Goal: Information Seeking & Learning: Find specific fact

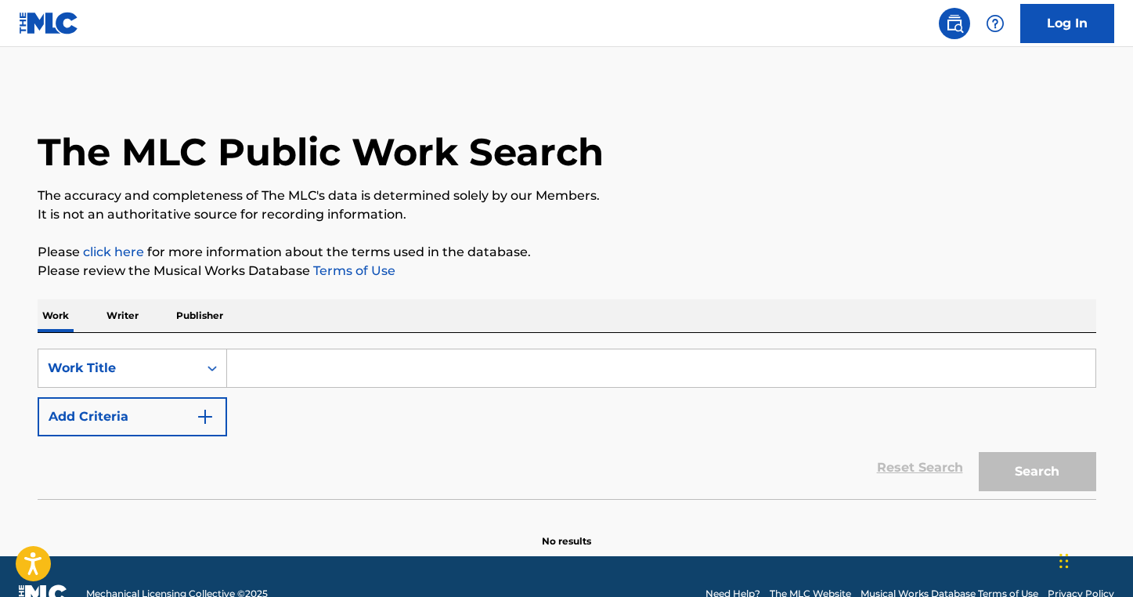
click at [273, 365] on input "Search Form" at bounding box center [661, 368] width 868 height 38
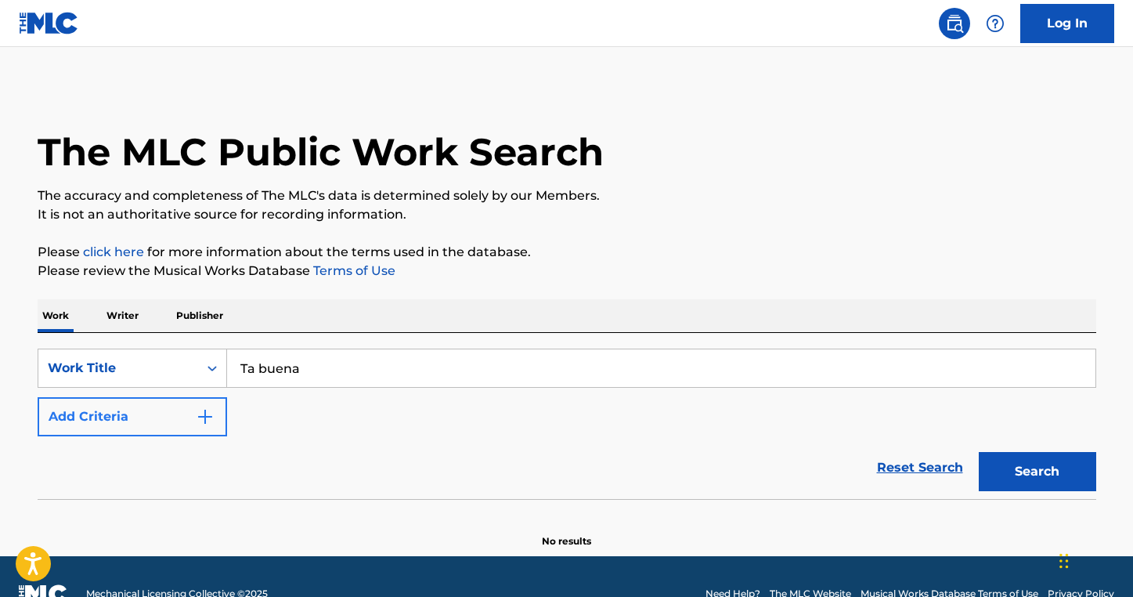
type input "Ta buena"
click at [208, 417] on img "Search Form" at bounding box center [205, 416] width 19 height 19
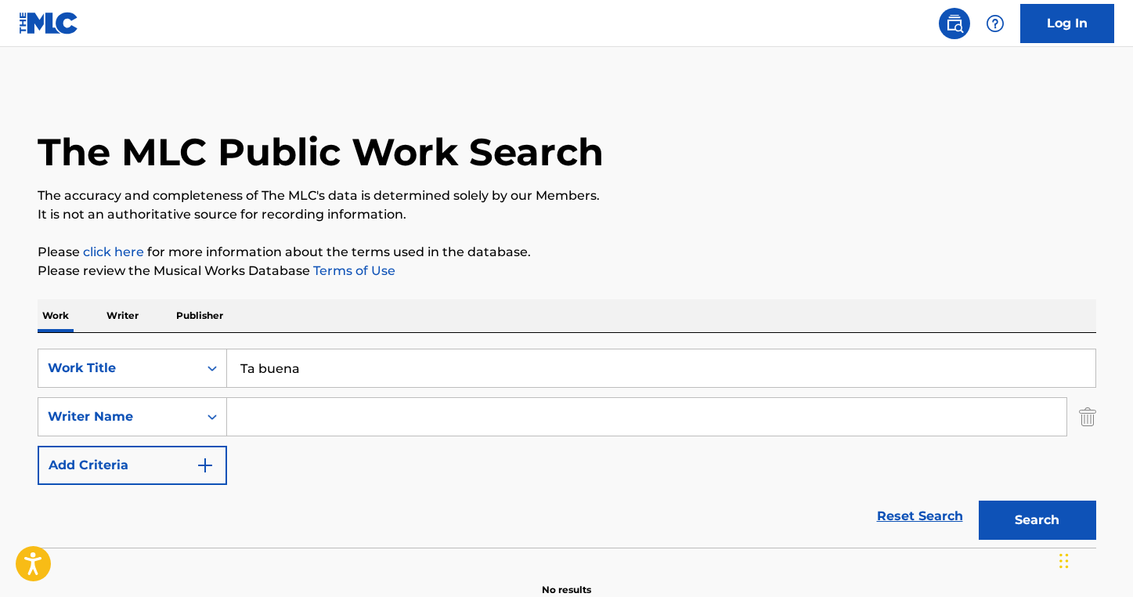
click at [269, 418] on input "Search Form" at bounding box center [647, 417] width 840 height 38
type input "t"
type input "de los santos"
click at [1022, 532] on button "Search" at bounding box center [1037, 519] width 117 height 39
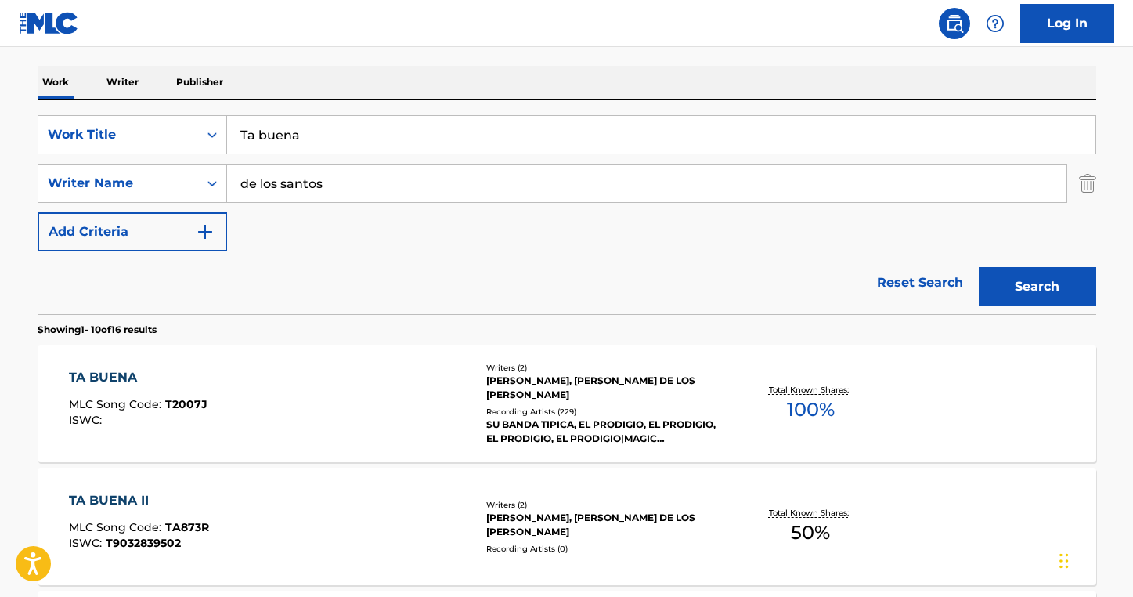
scroll to position [506, 0]
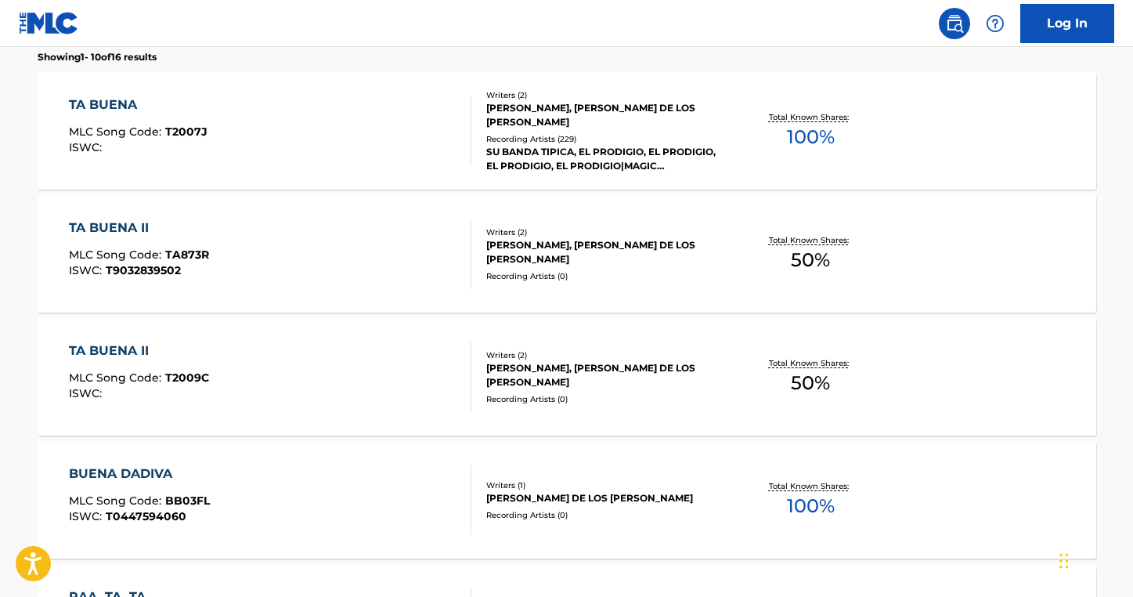
click at [550, 133] on div "Recording Artists ( 229 )" at bounding box center [604, 139] width 237 height 12
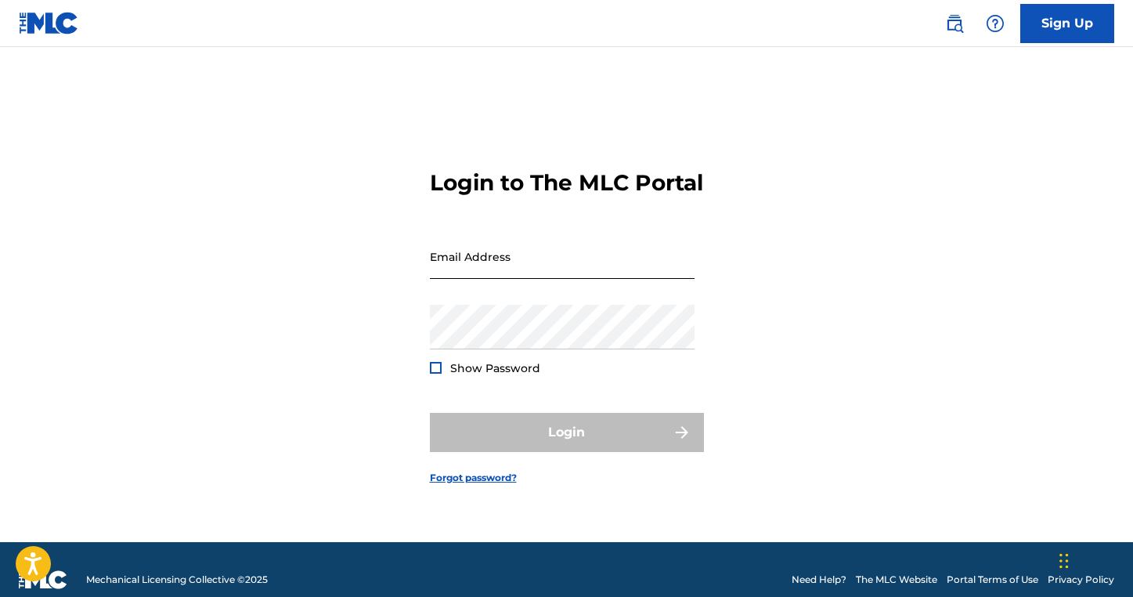
click at [464, 274] on input "Email Address" at bounding box center [562, 256] width 265 height 45
type input "[PERSON_NAME][EMAIL_ADDRESS][DOMAIN_NAME]"
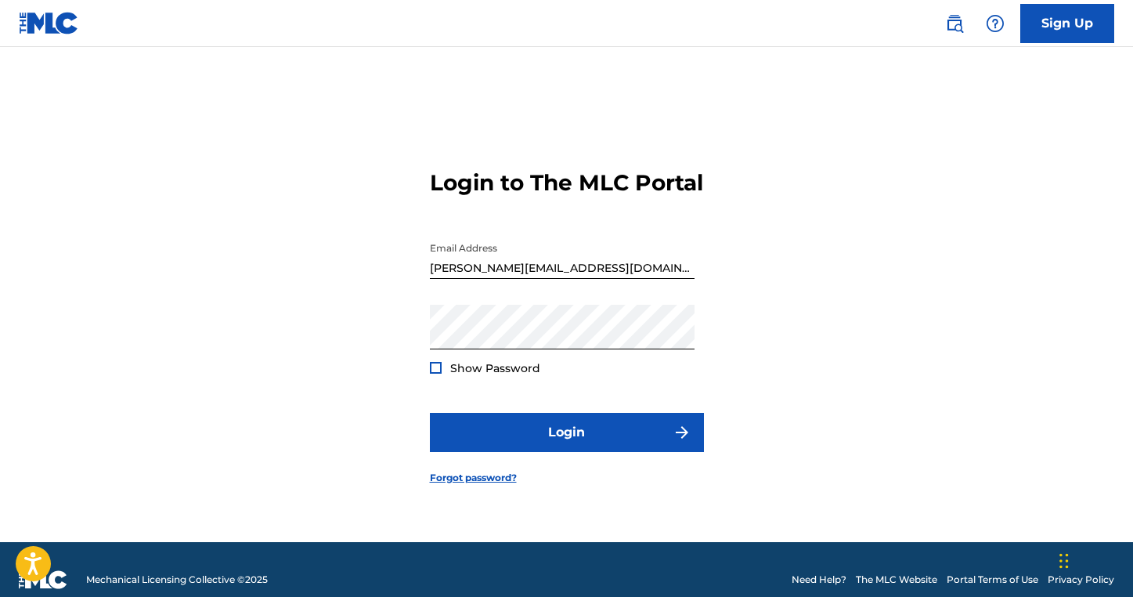
click at [433, 374] on div at bounding box center [436, 368] width 12 height 12
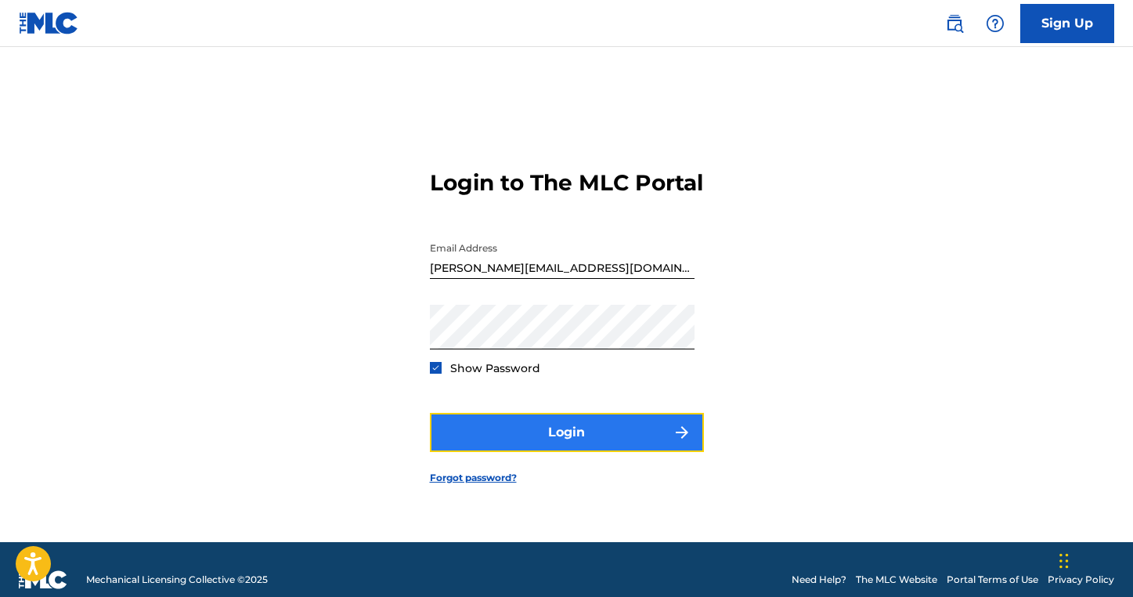
click at [483, 440] on button "Login" at bounding box center [567, 432] width 274 height 39
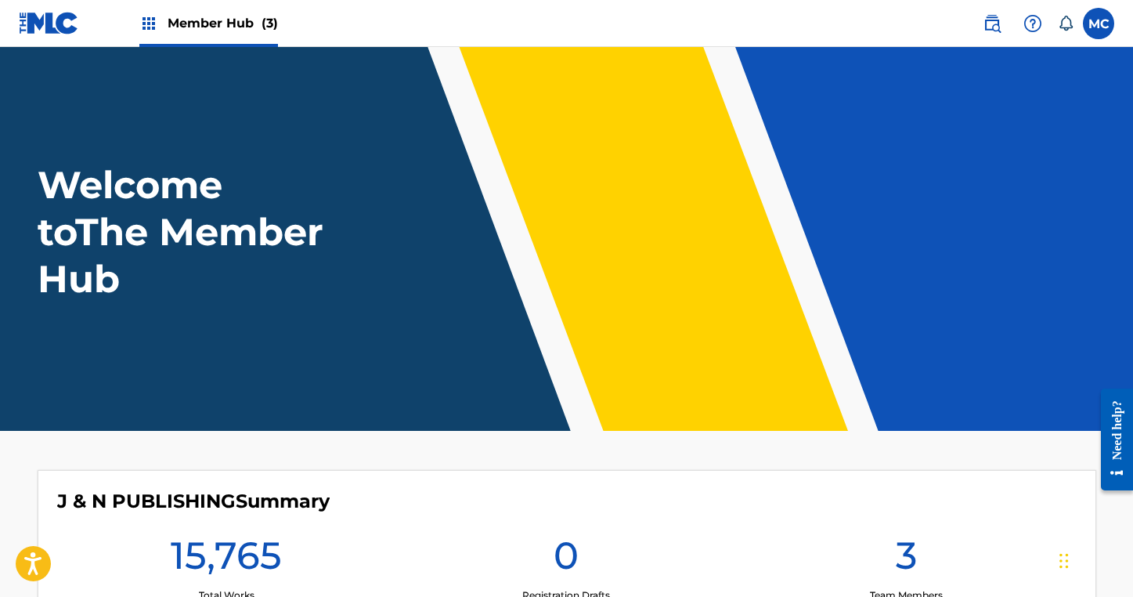
click at [143, 18] on img at bounding box center [148, 23] width 19 height 19
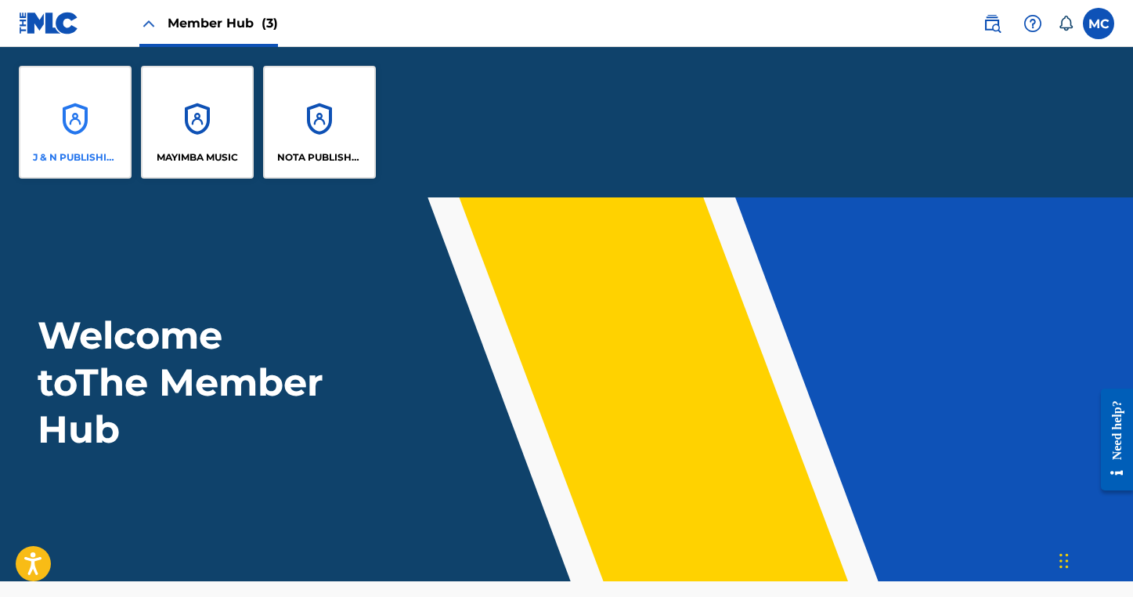
click at [78, 125] on div "J & N PUBLISHING" at bounding box center [75, 122] width 113 height 113
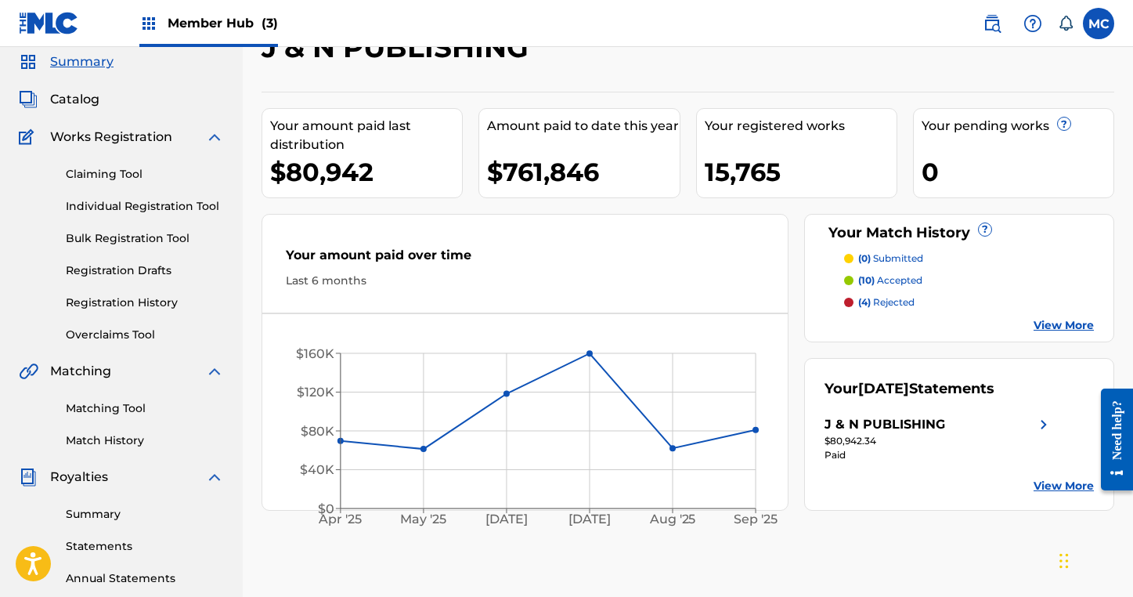
scroll to position [58, 0]
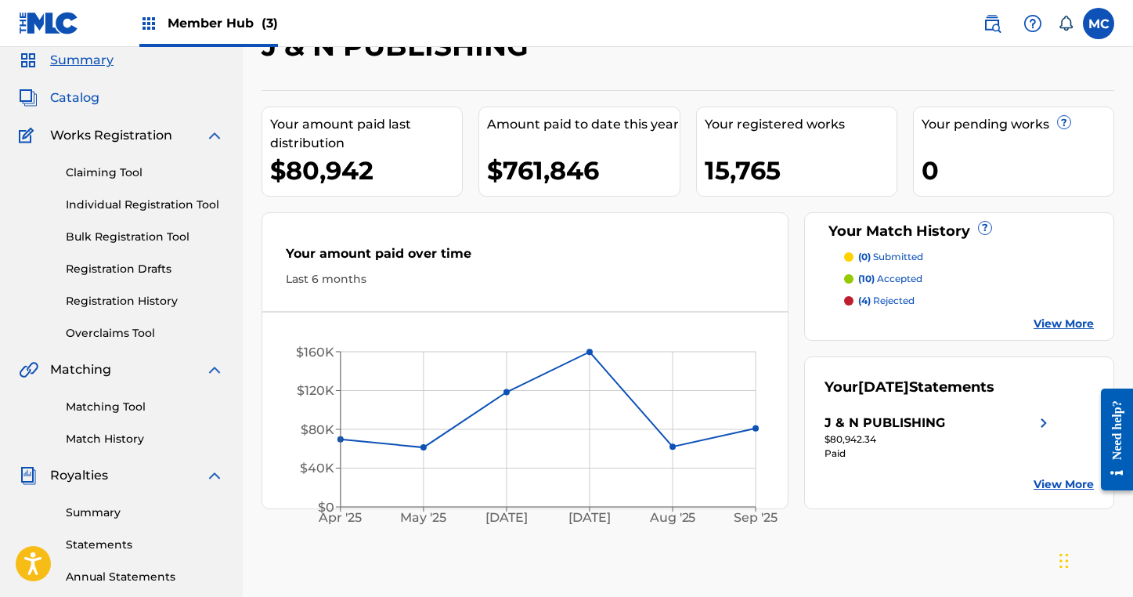
click at [76, 94] on span "Catalog" at bounding box center [74, 97] width 49 height 19
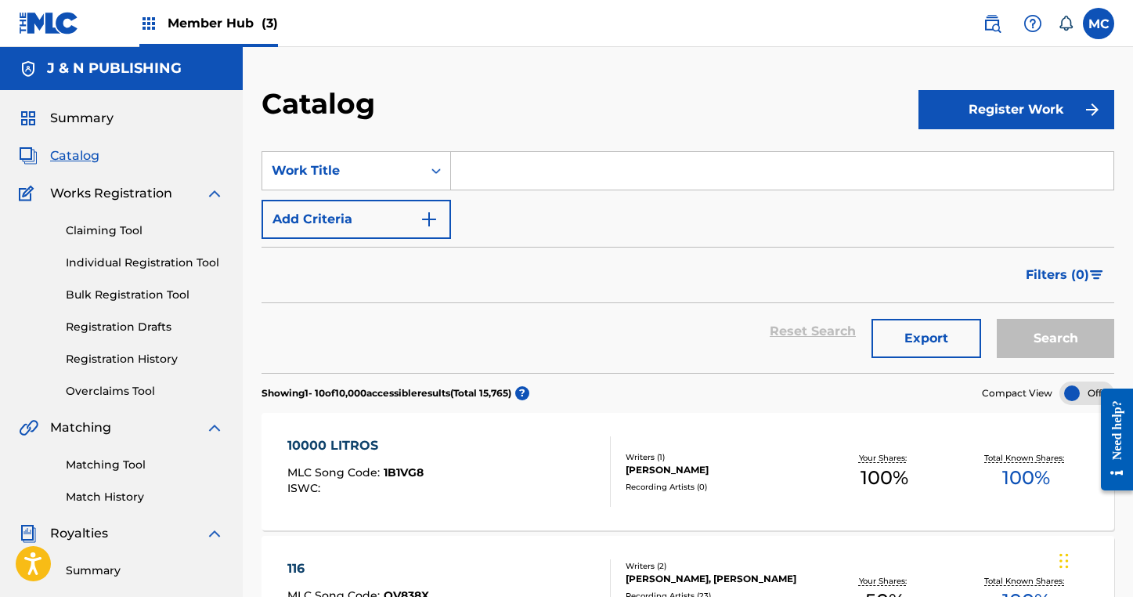
click at [481, 160] on input "Search Form" at bounding box center [782, 171] width 663 height 38
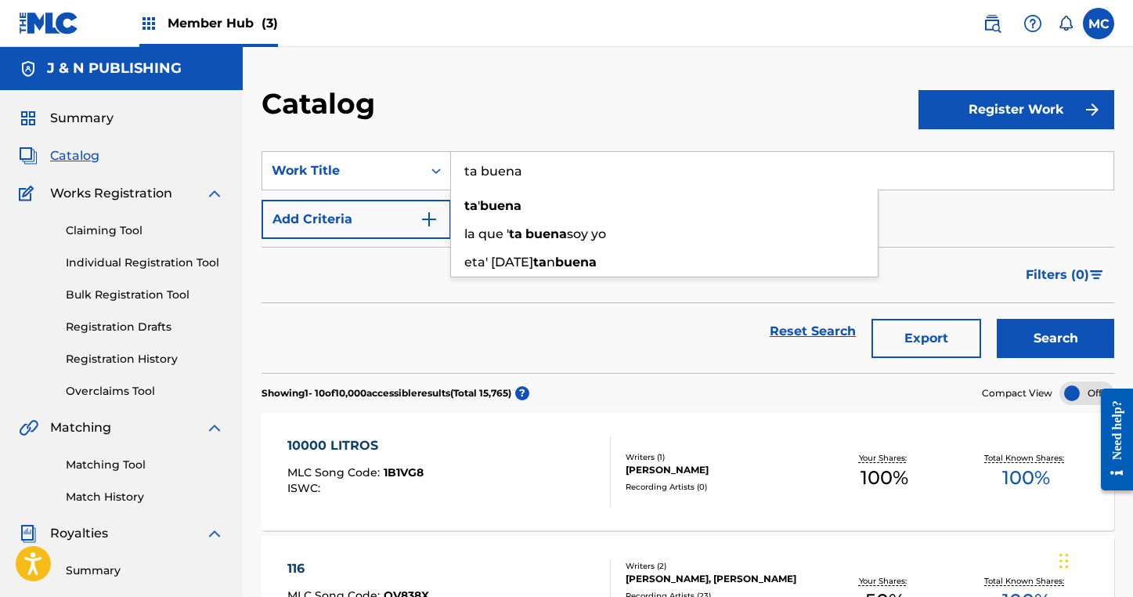
click at [804, 182] on input "ta buena" at bounding box center [782, 171] width 663 height 38
type input "ta buena"
click at [430, 216] on img "Search Form" at bounding box center [429, 219] width 19 height 19
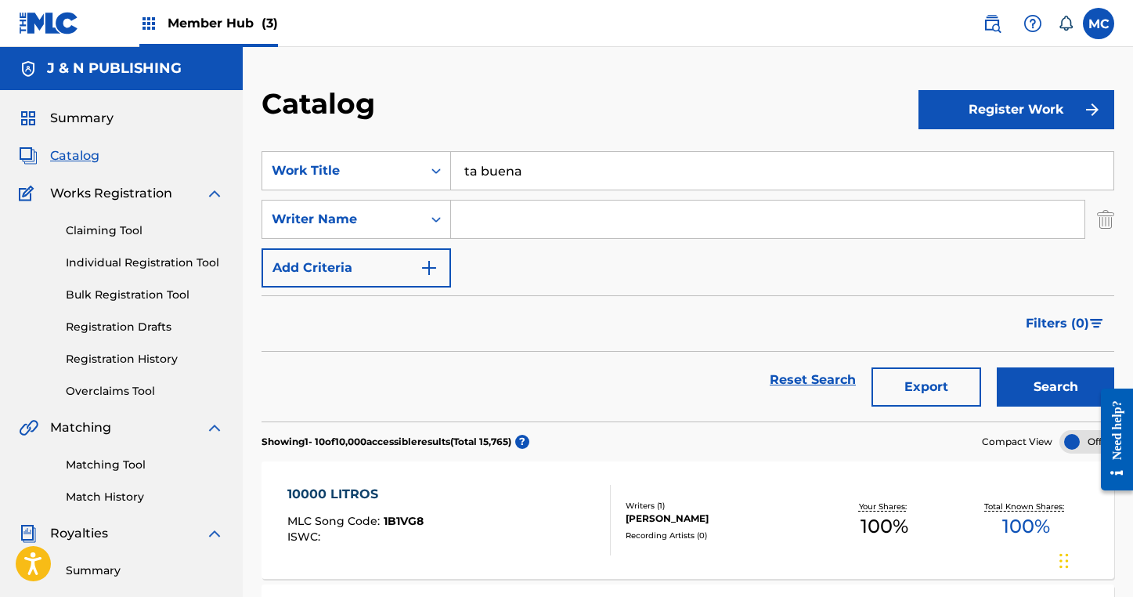
click at [503, 214] on input "Search Form" at bounding box center [768, 219] width 634 height 38
type input "de los santos"
click at [1044, 385] on button "Search" at bounding box center [1055, 386] width 117 height 39
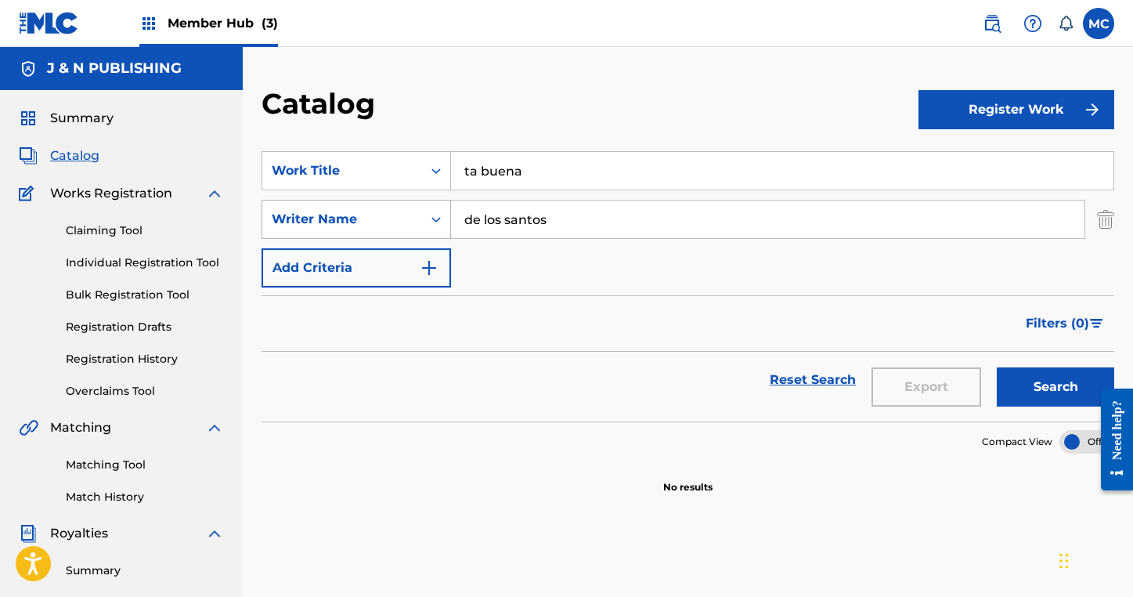
drag, startPoint x: 558, startPoint y: 219, endPoint x: 406, endPoint y: 214, distance: 152.0
click at [406, 214] on div "SearchWithCriteria154a8634-8bca-48d5-b42e-1c1943df2e85 Writer Name de los [PERS…" at bounding box center [688, 219] width 853 height 39
click at [1045, 392] on button "Search" at bounding box center [1055, 386] width 117 height 39
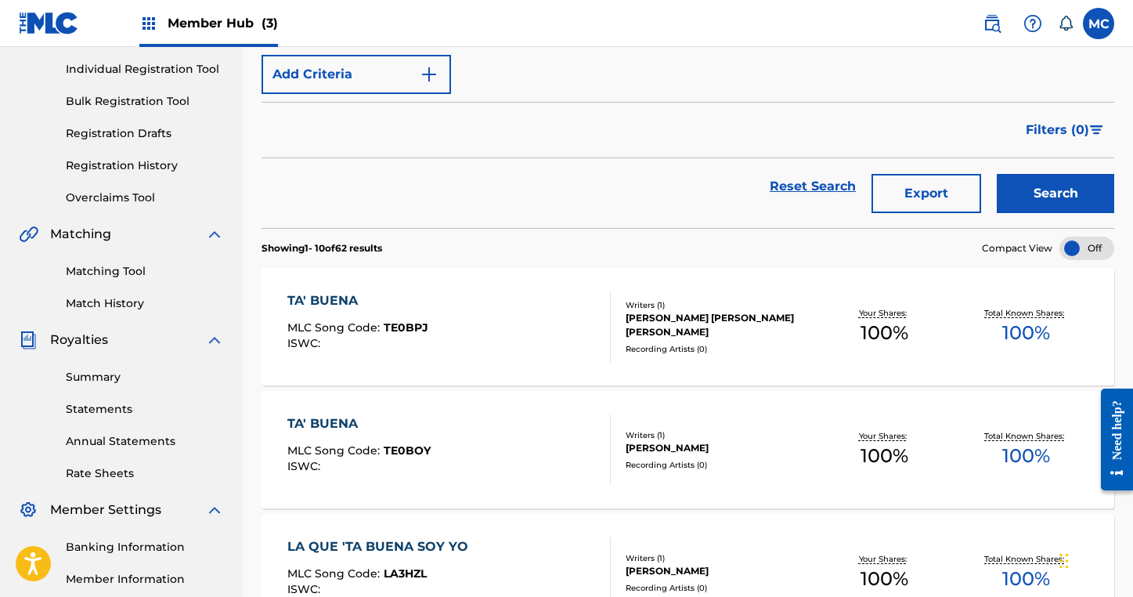
scroll to position [195, 0]
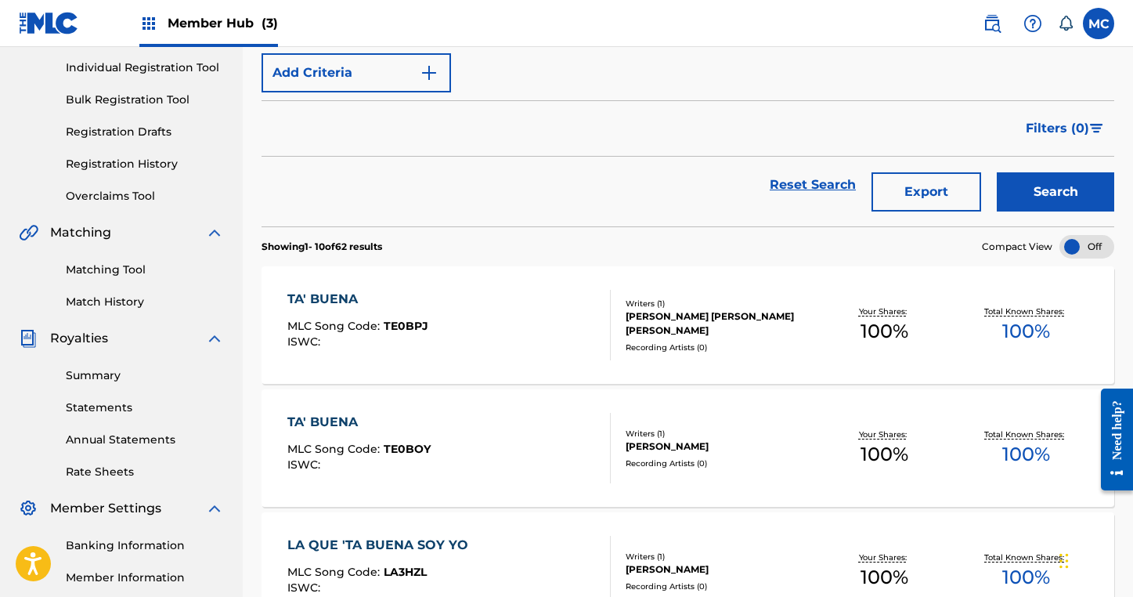
click at [674, 441] on div "[PERSON_NAME]" at bounding box center [720, 446] width 188 height 14
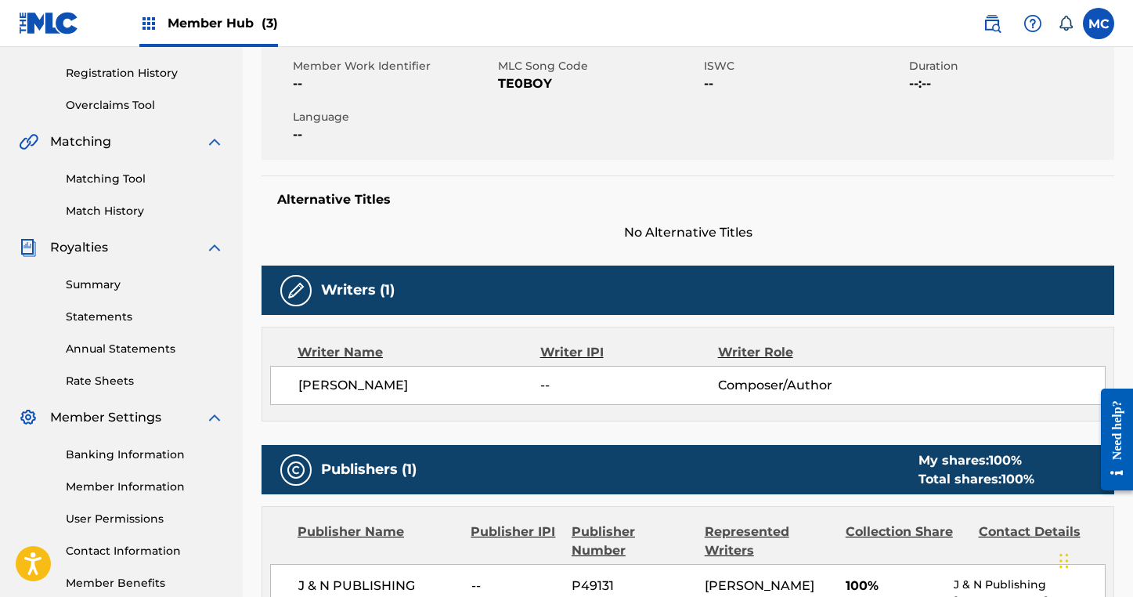
scroll to position [283, 0]
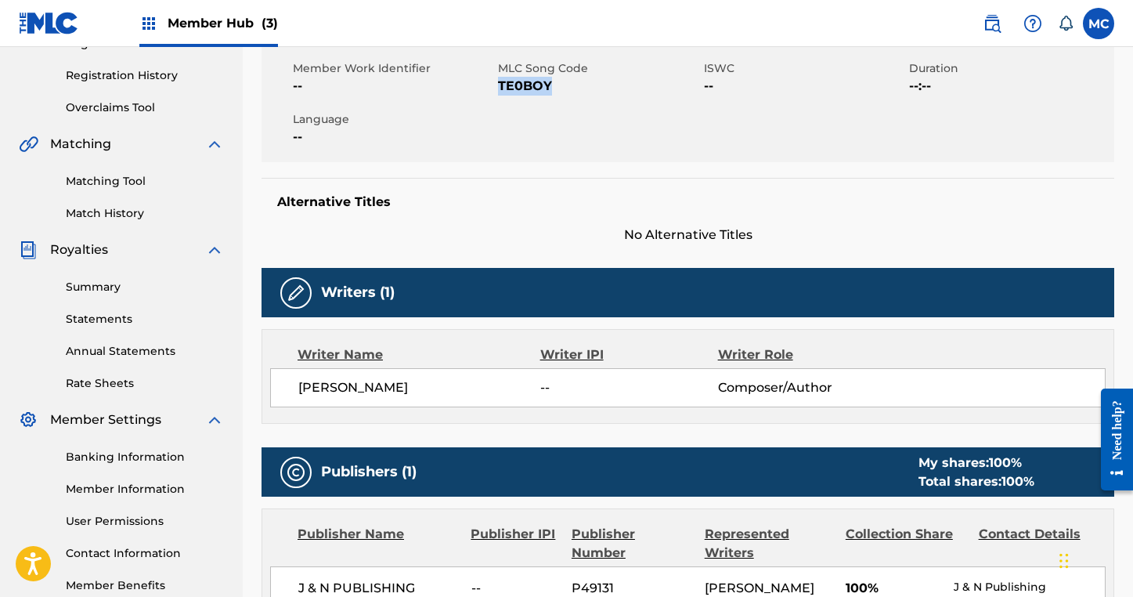
drag, startPoint x: 559, startPoint y: 84, endPoint x: 497, endPoint y: 79, distance: 62.0
click at [498, 79] on span "TE0BOY" at bounding box center [598, 86] width 201 height 19
click at [536, 166] on div "Work Detail Member Work Identifier -- MLC Song Code TE0BOY ISWC -- Duration --:…" at bounding box center [688, 119] width 853 height 249
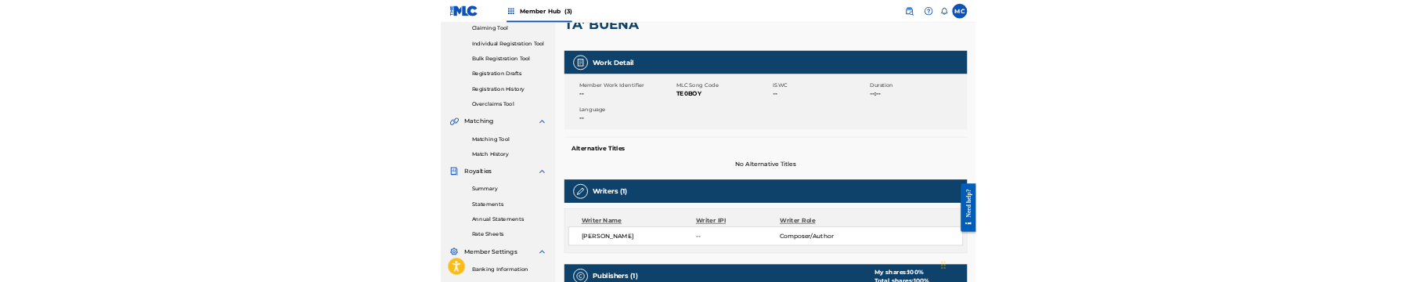
scroll to position [168, 0]
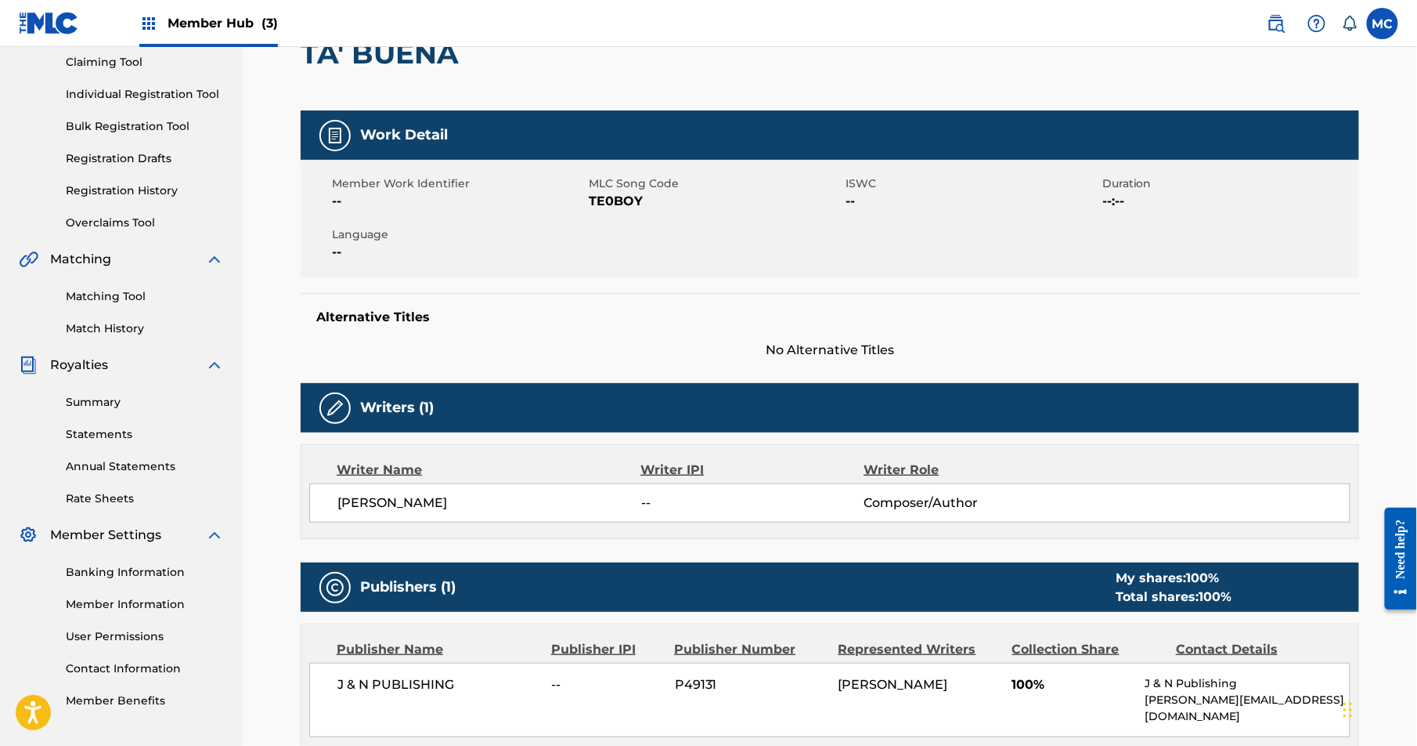
drag, startPoint x: 649, startPoint y: 196, endPoint x: 605, endPoint y: 217, distance: 49.4
click at [605, 217] on div "Member Work Identifier -- MLC Song Code TE0BOY ISWC -- Duration --:-- Language …" at bounding box center [830, 218] width 1059 height 117
drag, startPoint x: 585, startPoint y: 193, endPoint x: 612, endPoint y: 195, distance: 26.7
click at [612, 194] on div "Member Work Identifier -- MLC Song Code TE0BOY ISWC -- Duration --:-- Language …" at bounding box center [830, 218] width 1059 height 117
click at [668, 195] on span "TE0BOY" at bounding box center [715, 201] width 253 height 19
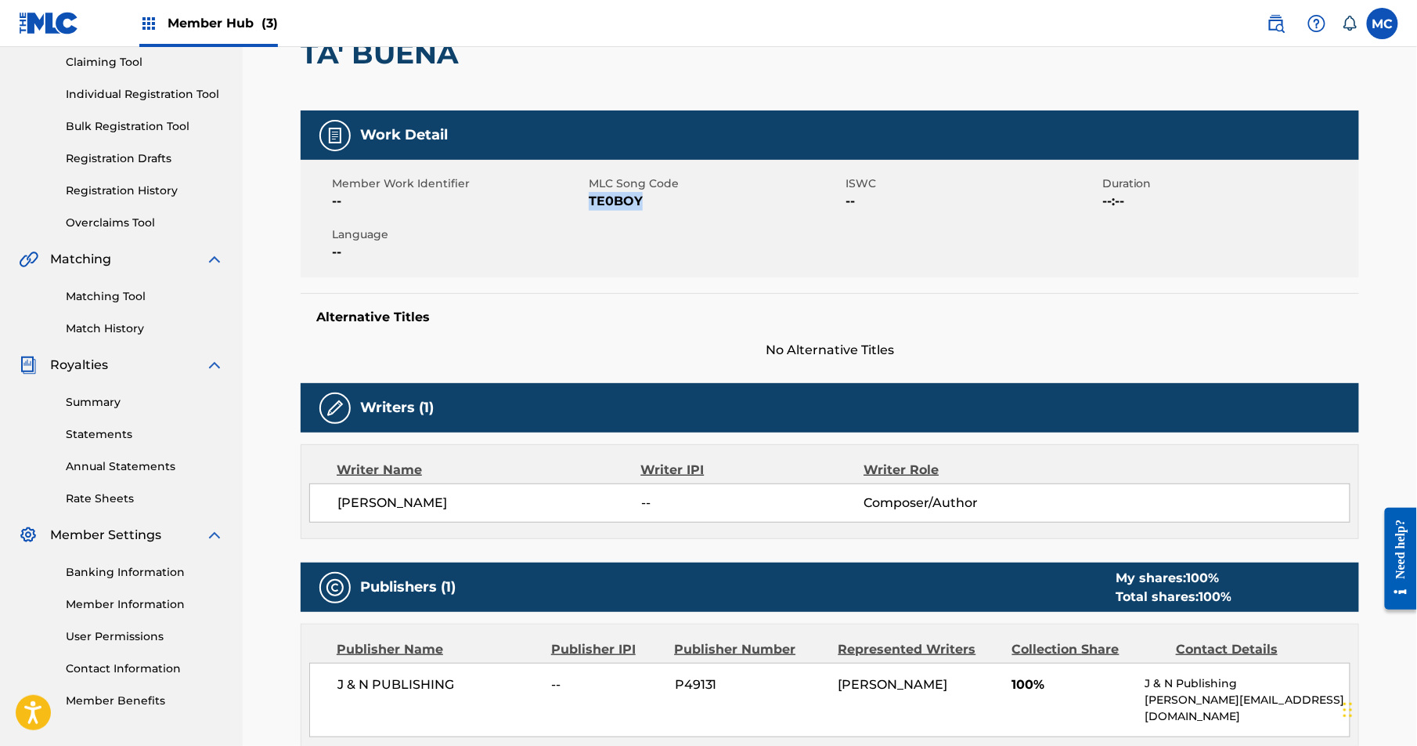
drag, startPoint x: 643, startPoint y: 197, endPoint x: 590, endPoint y: 200, distance: 53.3
click at [590, 200] on span "TE0BOY" at bounding box center [715, 201] width 253 height 19
copy span "TE0BOY"
